Goal: Task Accomplishment & Management: Use online tool/utility

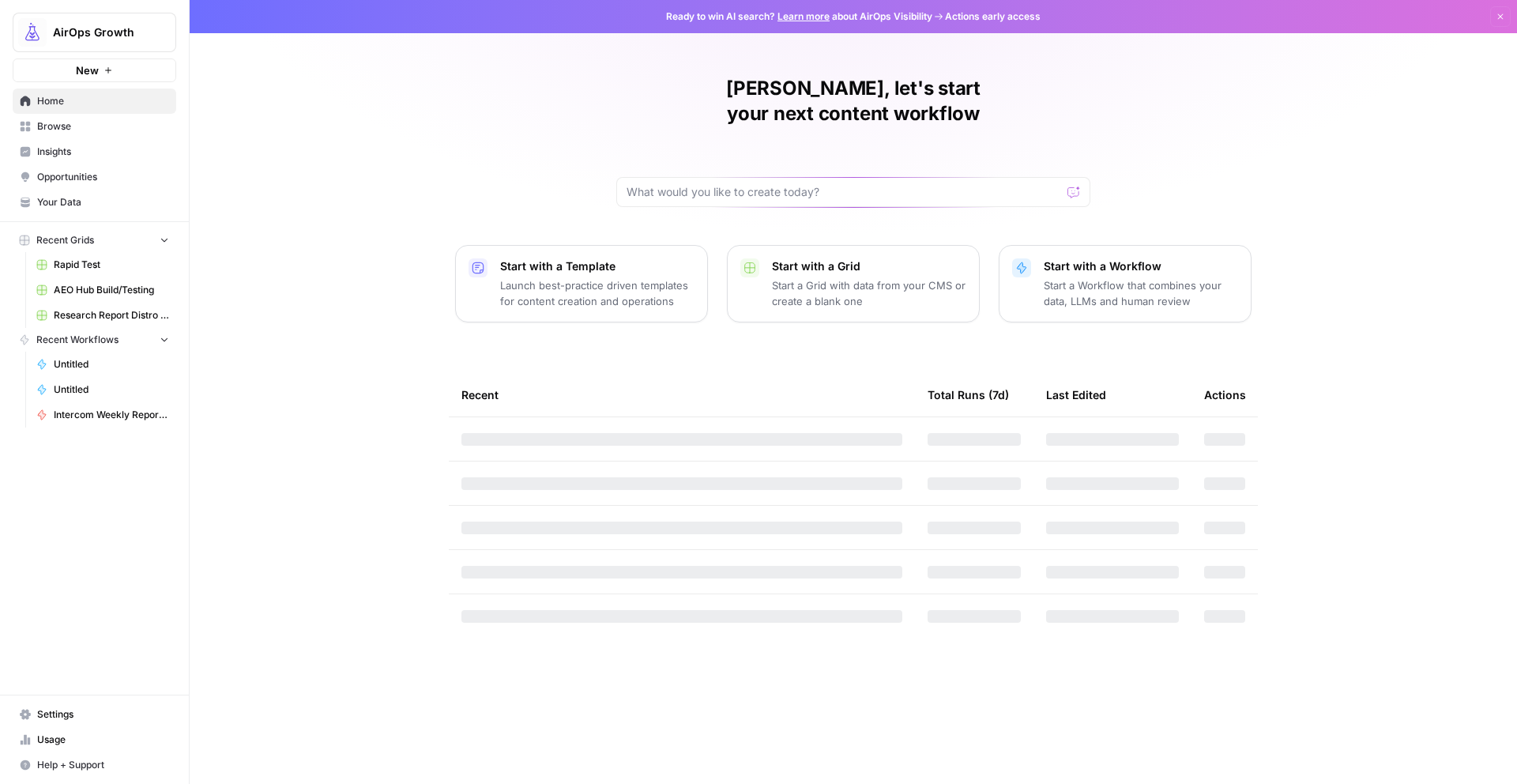
click at [131, 67] on button "New" at bounding box center [94, 71] width 164 height 24
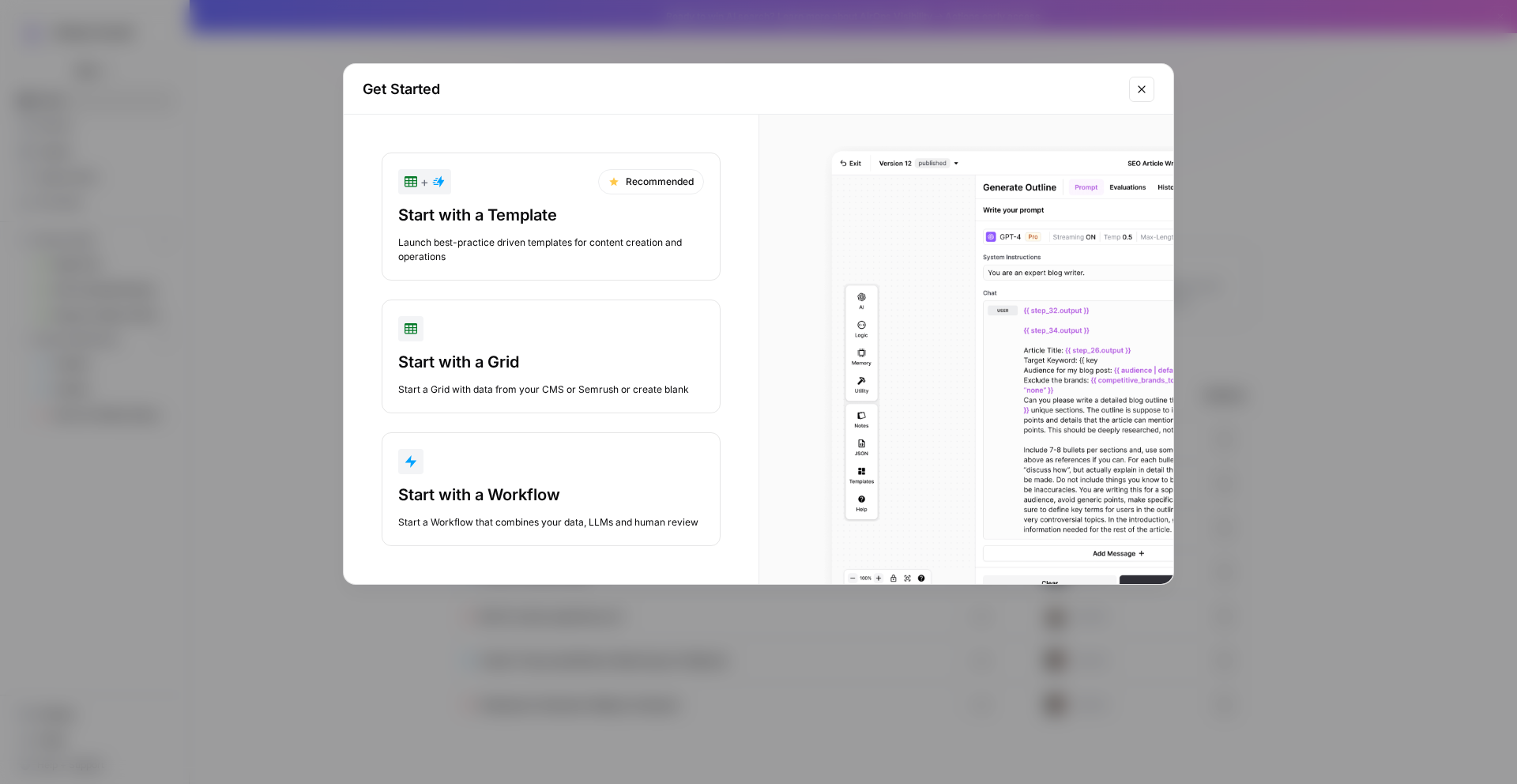
click at [542, 497] on div "Start with a Workflow" at bounding box center [551, 495] width 306 height 23
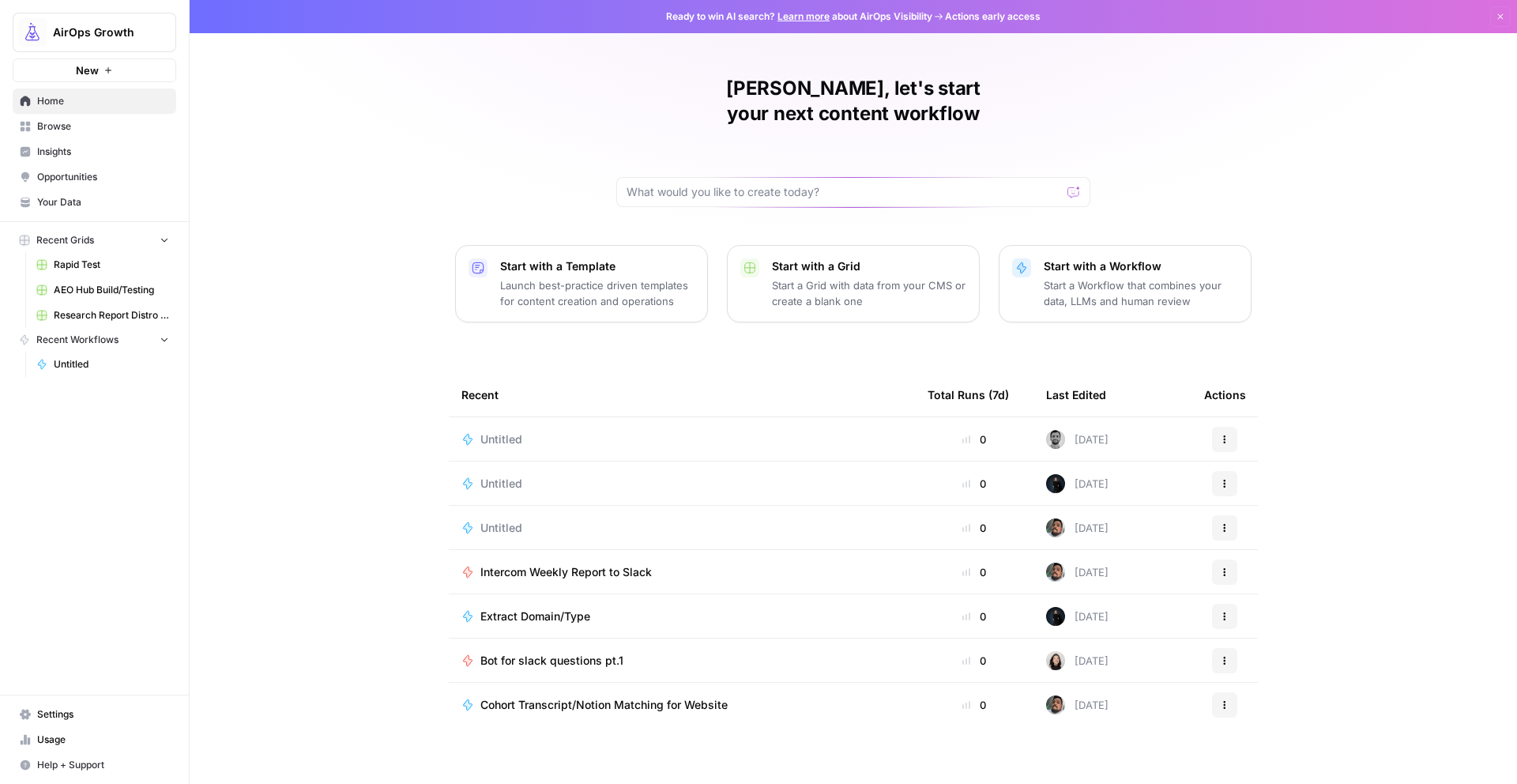
click at [509, 432] on span "Untitled" at bounding box center [501, 440] width 42 height 16
click at [521, 432] on div "Untitled" at bounding box center [508, 440] width 55 height 16
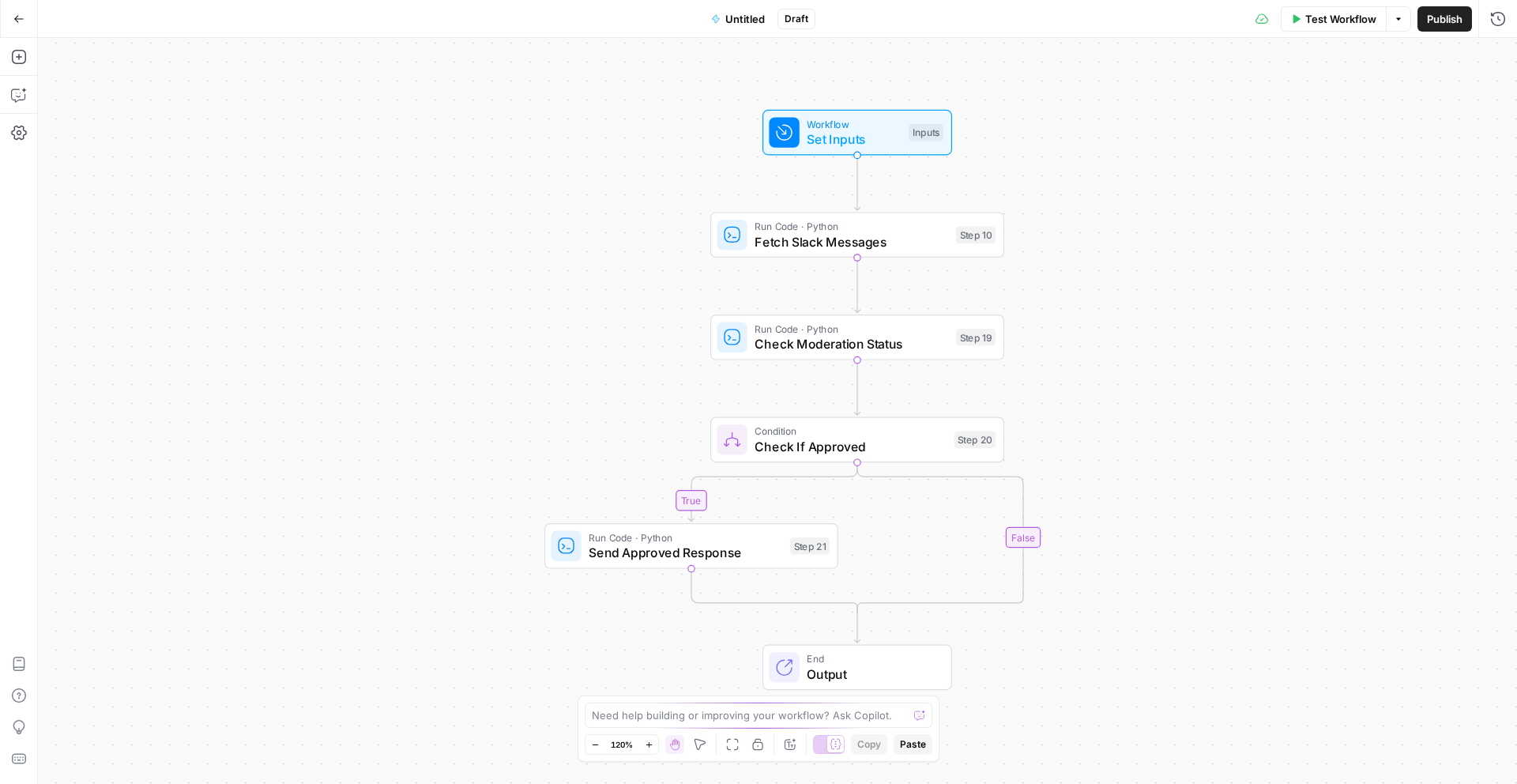
drag, startPoint x: 602, startPoint y: 412, endPoint x: 467, endPoint y: 234, distance: 223.4
click at [467, 234] on div "true false Workflow Set Inputs Inputs Run Code · Python Fetch Slack Messages St…" at bounding box center [778, 411] width 1480 height 746
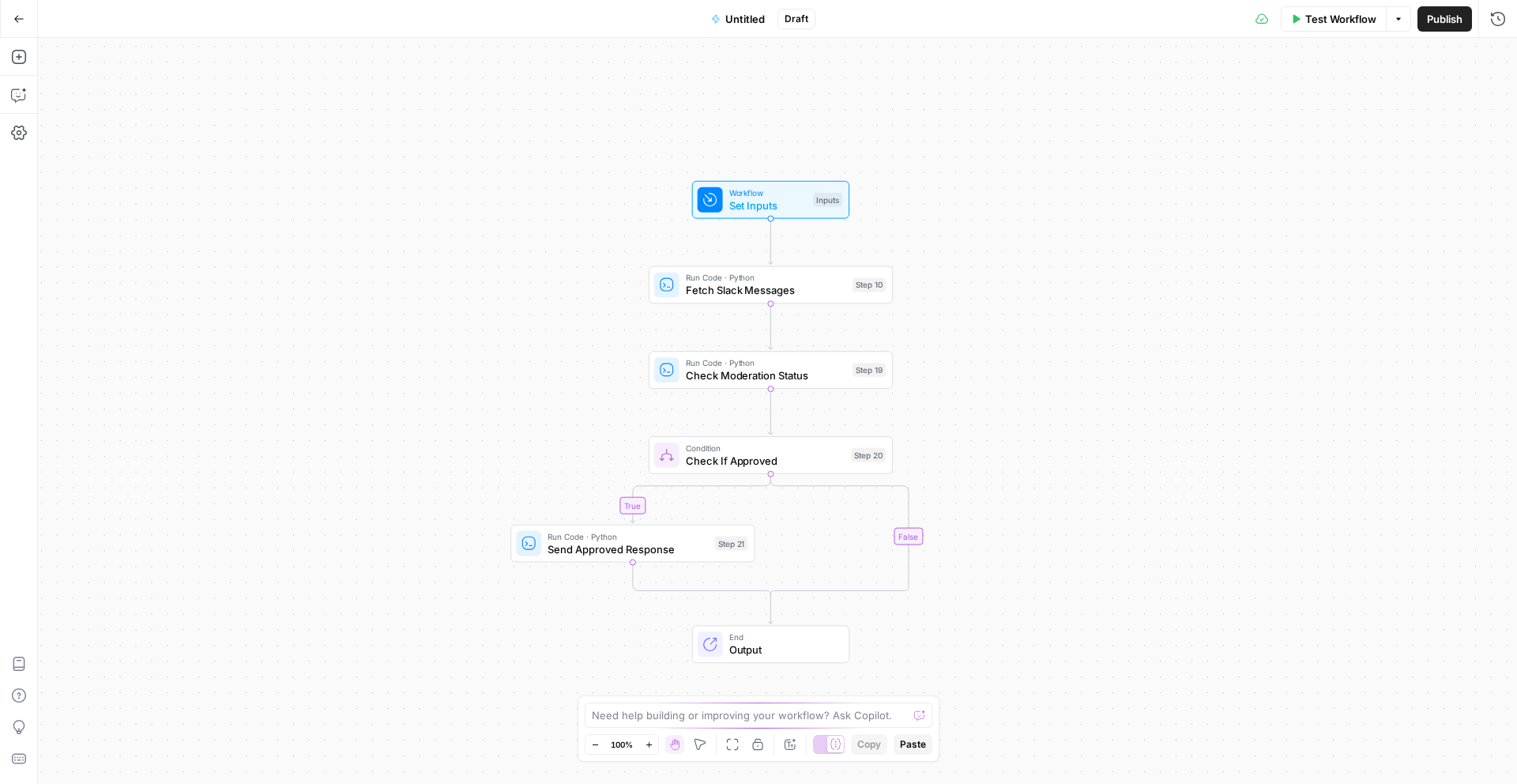
drag, startPoint x: 1018, startPoint y: 322, endPoint x: 1018, endPoint y: 485, distance: 163.0
click at [1018, 485] on div "true false Workflow Set Inputs Inputs Run Code · Python Fetch Slack Messages St…" at bounding box center [778, 411] width 1480 height 746
click at [688, 552] on span "Send Approved Response" at bounding box center [627, 549] width 160 height 16
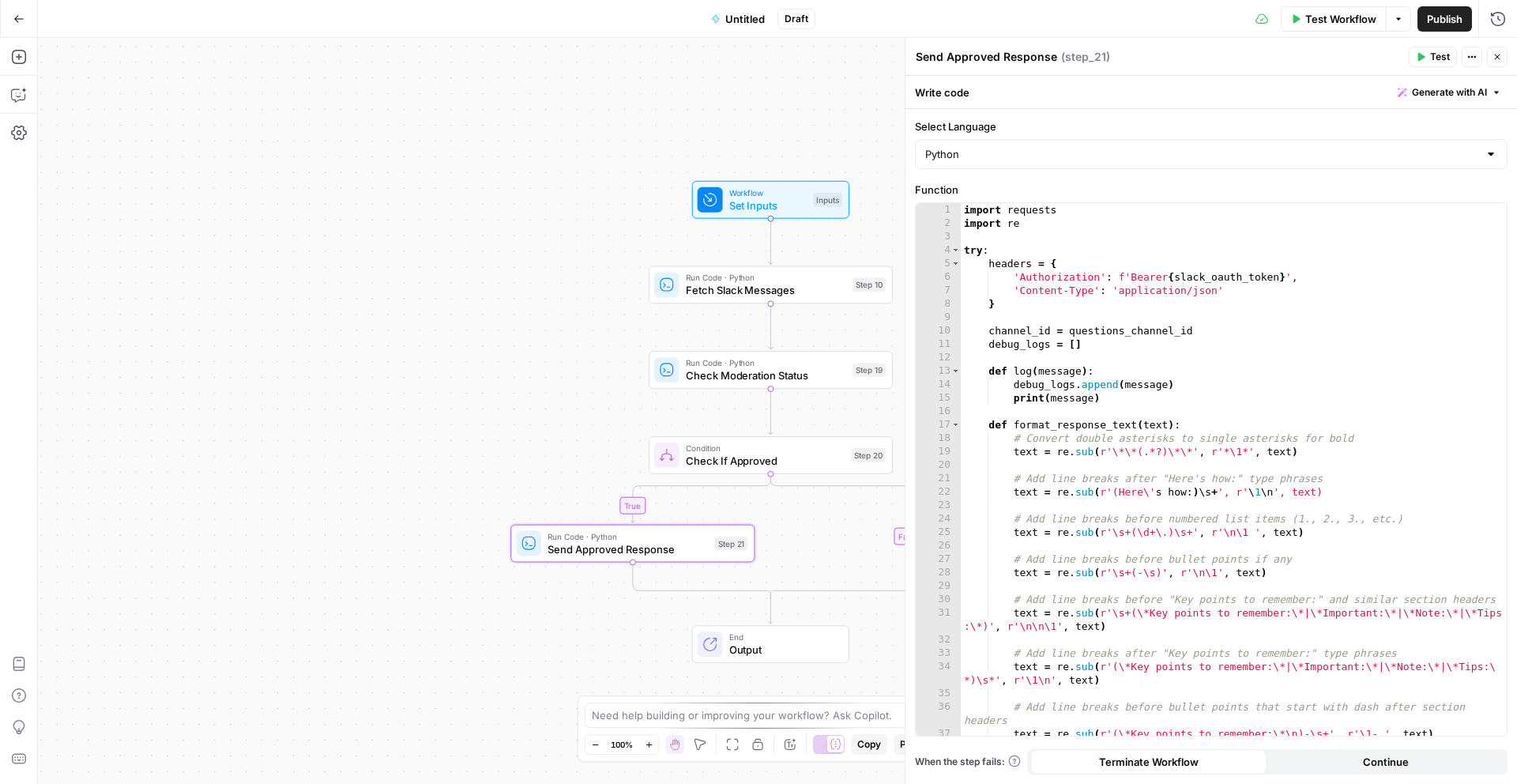
click at [1491, 56] on button "Close" at bounding box center [1497, 57] width 21 height 21
